Goal: Browse casually

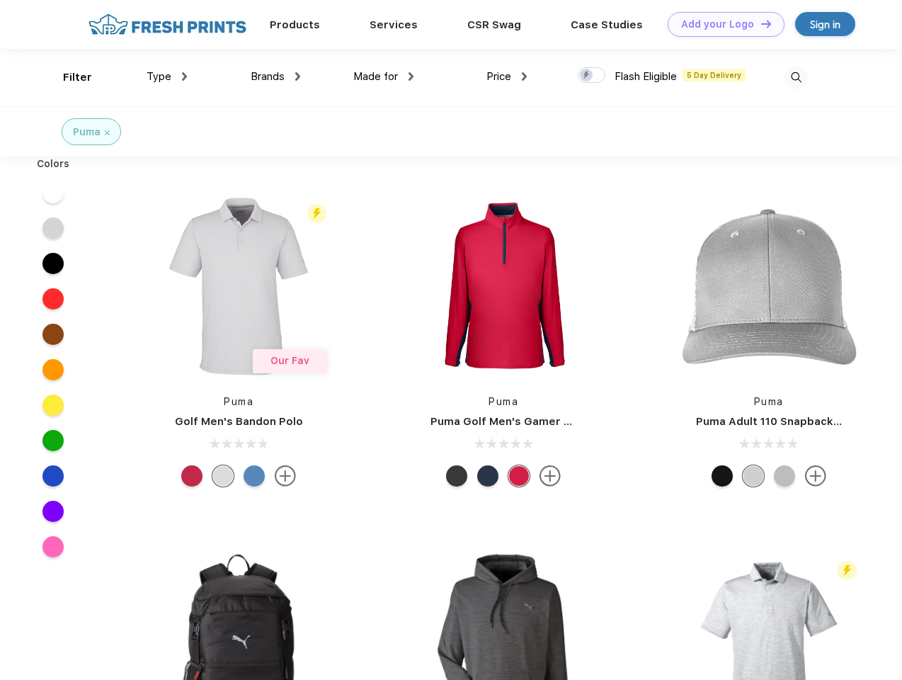
click at [721, 24] on link "Add your Logo Design Tool" at bounding box center [726, 24] width 117 height 25
click at [0, 0] on div "Design Tool" at bounding box center [0, 0] width 0 height 0
click at [760, 23] on link "Add your Logo Design Tool" at bounding box center [726, 24] width 117 height 25
click at [68, 77] on div "Filter" at bounding box center [77, 77] width 29 height 16
click at [167, 76] on span "Type" at bounding box center [159, 76] width 25 height 13
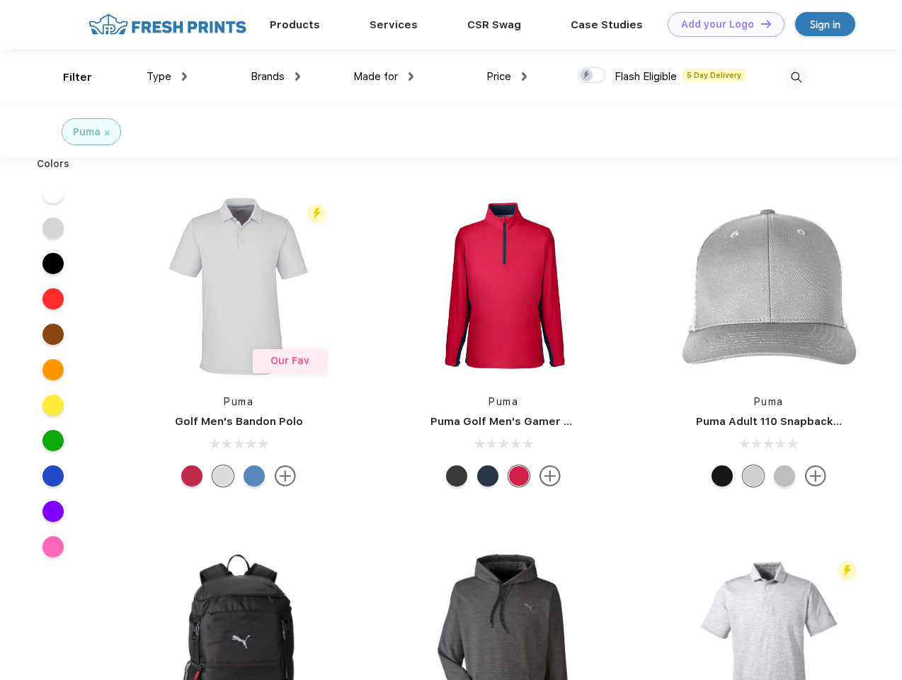
click at [275, 76] on span "Brands" at bounding box center [268, 76] width 34 height 13
click at [384, 76] on span "Made for" at bounding box center [375, 76] width 45 height 13
click at [507, 76] on span "Price" at bounding box center [498, 76] width 25 height 13
click at [592, 76] on div at bounding box center [592, 75] width 28 height 16
click at [587, 76] on input "checkbox" at bounding box center [582, 71] width 9 height 9
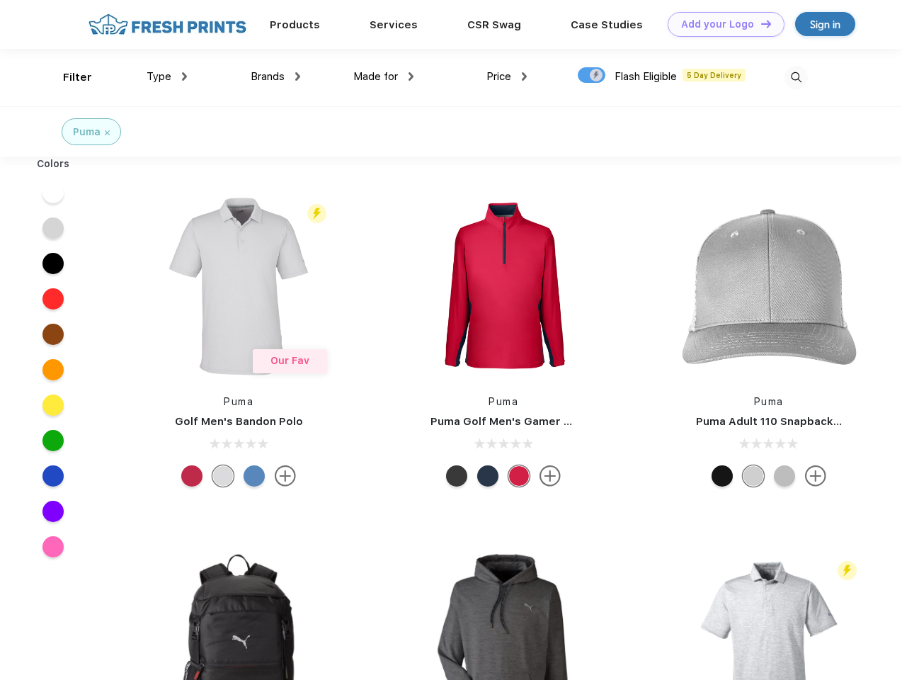
click at [796, 77] on img at bounding box center [796, 77] width 23 height 23
